Goal: Information Seeking & Learning: Check status

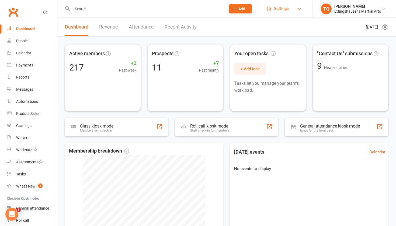
click at [279, 11] on span "Settings" at bounding box center [281, 9] width 15 height 12
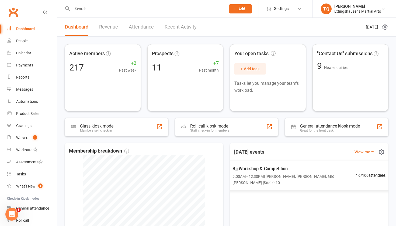
click at [279, 181] on span "9:00AM - 12:30PM | [PERSON_NAME], [PERSON_NAME], and [PERSON_NAME] | Studio 10" at bounding box center [293, 179] width 123 height 12
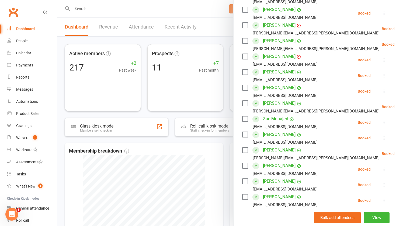
scroll to position [149, 0]
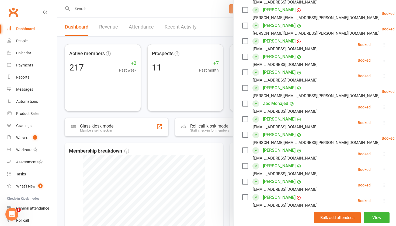
click at [175, 42] on div at bounding box center [226, 113] width 339 height 226
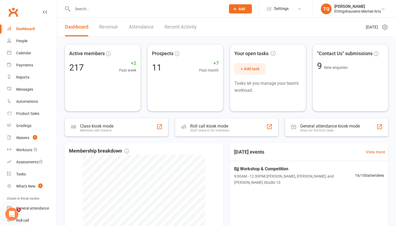
scroll to position [0, 0]
click at [279, 15] on li "Settings Membership Plans Event Templates Appointment Types Mobile App Website …" at bounding box center [285, 8] width 54 height 17
click at [285, 7] on span "Settings" at bounding box center [281, 9] width 15 height 12
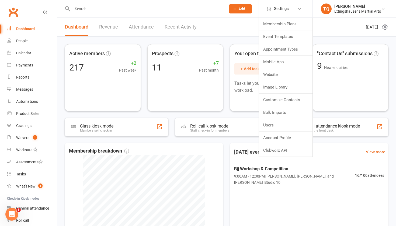
click at [237, 12] on button "Add" at bounding box center [240, 8] width 23 height 9
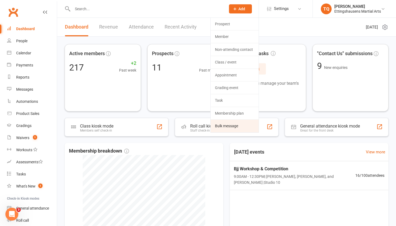
click at [234, 127] on link "Bulk message" at bounding box center [234, 126] width 48 height 12
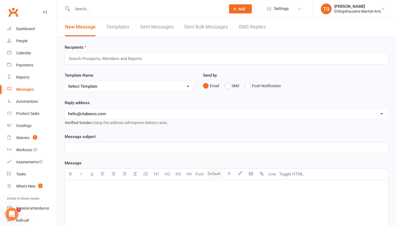
click at [218, 30] on link "Sent Bulk Messages" at bounding box center [206, 27] width 44 height 19
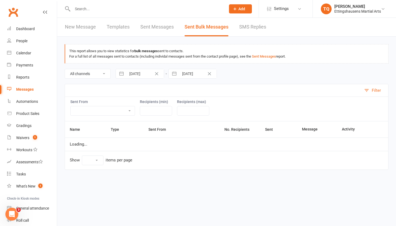
select select "10"
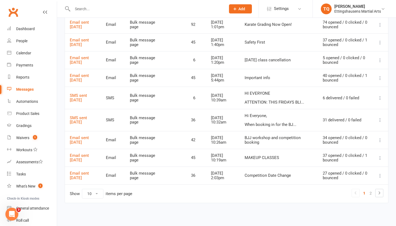
scroll to position [141, 0]
click at [87, 115] on link "SMS sent 03 Sep 2025" at bounding box center [78, 119] width 17 height 9
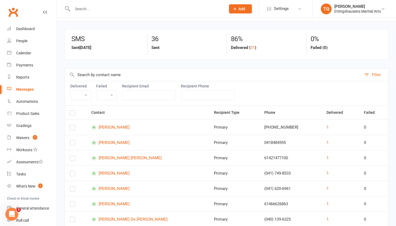
scroll to position [14, 0]
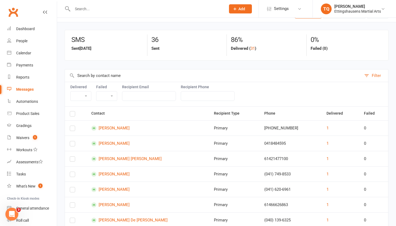
select select "true"
click at [169, 93] on input "text" at bounding box center [149, 96] width 54 height 10
click at [172, 96] on input "text" at bounding box center [149, 96] width 54 height 10
click at [188, 88] on label "Recipient Phone" at bounding box center [208, 87] width 54 height 4
click at [374, 73] on div "Filter" at bounding box center [375, 75] width 9 height 6
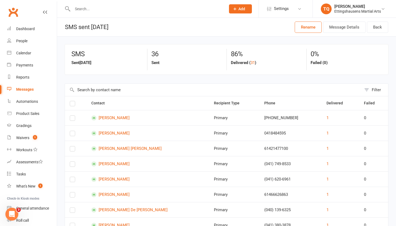
scroll to position [0, 0]
click at [28, 91] on div "Messages" at bounding box center [24, 89] width 17 height 4
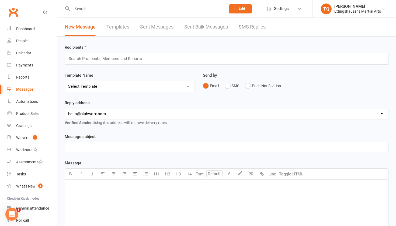
click at [203, 25] on link "Sent Bulk Messages" at bounding box center [206, 27] width 44 height 19
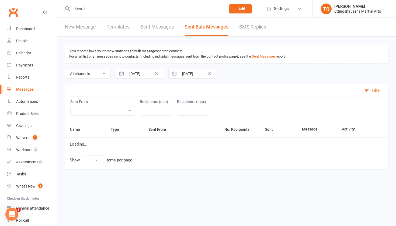
select select "10"
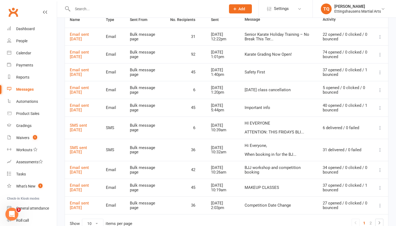
scroll to position [110, 0]
click at [82, 167] on link "Email sent 03 Sep 2025" at bounding box center [79, 169] width 19 height 9
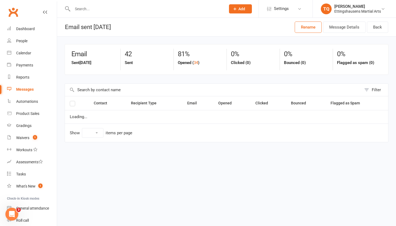
select select "10"
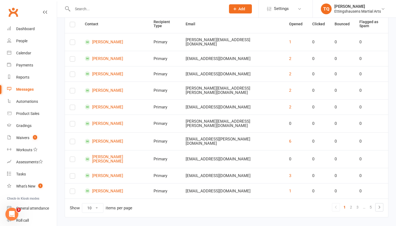
scroll to position [81, 0]
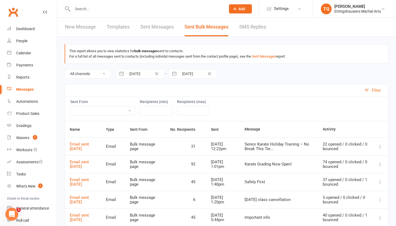
click at [378, 165] on icon at bounding box center [379, 164] width 5 height 5
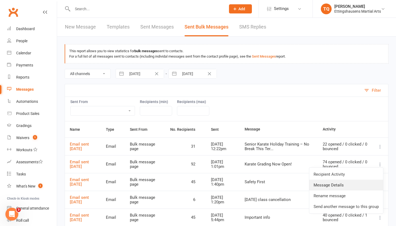
click at [336, 184] on link "Message Details" at bounding box center [346, 185] width 74 height 11
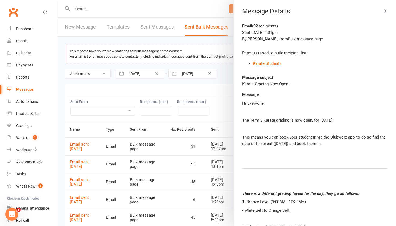
click at [383, 12] on icon "button" at bounding box center [384, 10] width 6 height 3
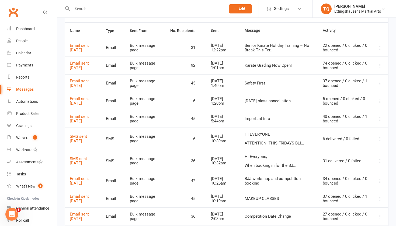
scroll to position [98, 0]
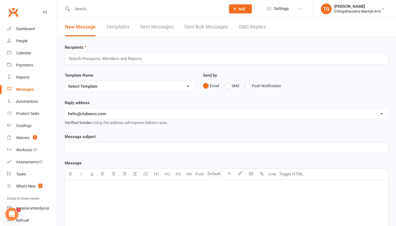
click at [191, 26] on link "Sent Bulk Messages" at bounding box center [206, 27] width 44 height 19
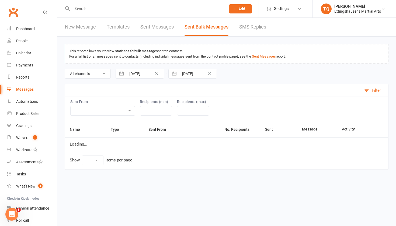
select select "10"
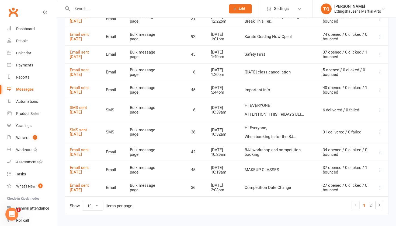
scroll to position [128, 0]
click at [379, 149] on icon at bounding box center [379, 151] width 5 height 5
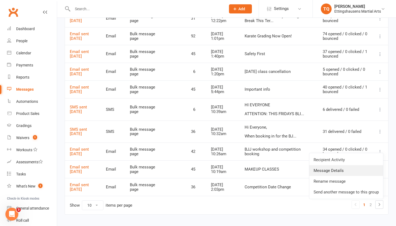
click at [347, 172] on link "Message Details" at bounding box center [346, 170] width 74 height 11
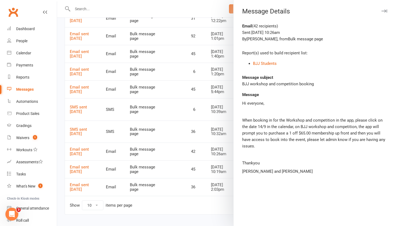
click at [383, 12] on icon "button" at bounding box center [384, 10] width 6 height 3
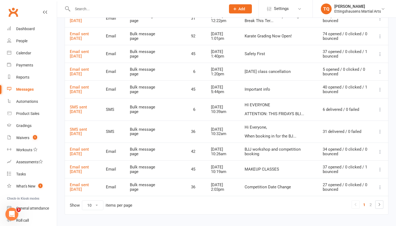
click at [378, 185] on icon at bounding box center [379, 187] width 5 height 5
click at [352, 203] on link "Message Details" at bounding box center [346, 205] width 74 height 11
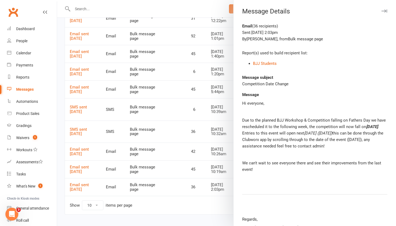
click at [385, 10] on icon "button" at bounding box center [384, 10] width 6 height 3
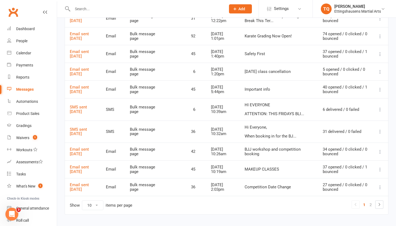
click at [378, 129] on icon at bounding box center [379, 131] width 5 height 5
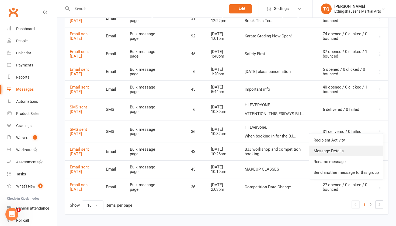
click at [340, 151] on link "Message Details" at bounding box center [346, 151] width 74 height 11
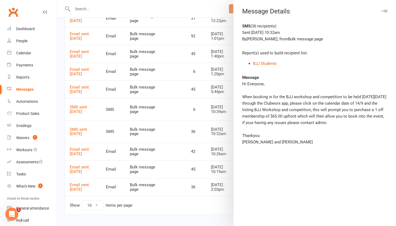
click at [386, 9] on button "button" at bounding box center [384, 11] width 6 height 6
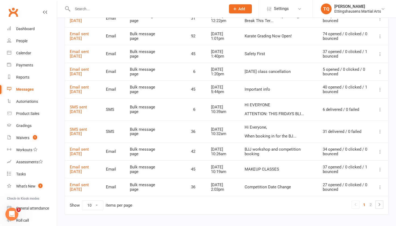
click at [377, 89] on icon at bounding box center [379, 89] width 5 height 5
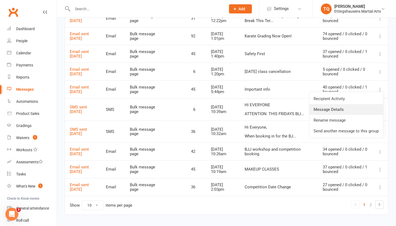
click at [342, 107] on link "Message Details" at bounding box center [346, 109] width 74 height 11
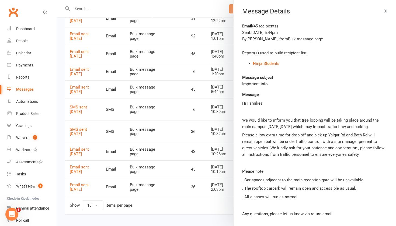
scroll to position [0, 0]
click at [383, 10] on icon "button" at bounding box center [384, 10] width 6 height 3
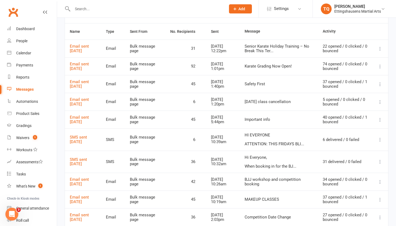
scroll to position [97, 0]
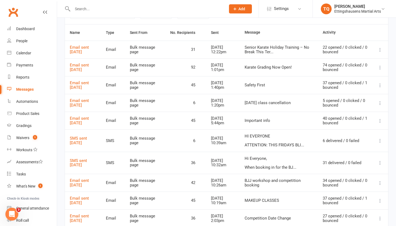
click at [165, 53] on td "Bulk message page" at bounding box center [145, 50] width 40 height 18
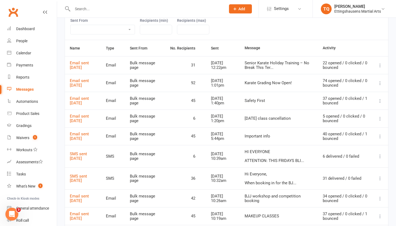
scroll to position [81, 0]
click at [264, 33] on div "Sent From Bulk message page Roll call People list Grading event Internal calend…" at bounding box center [227, 28] width 324 height 24
